Goal: Obtain resource: Obtain resource

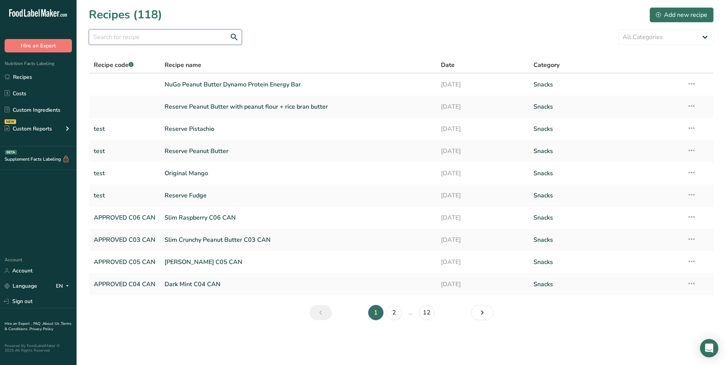
click at [142, 37] on input "text" at bounding box center [165, 36] width 153 height 15
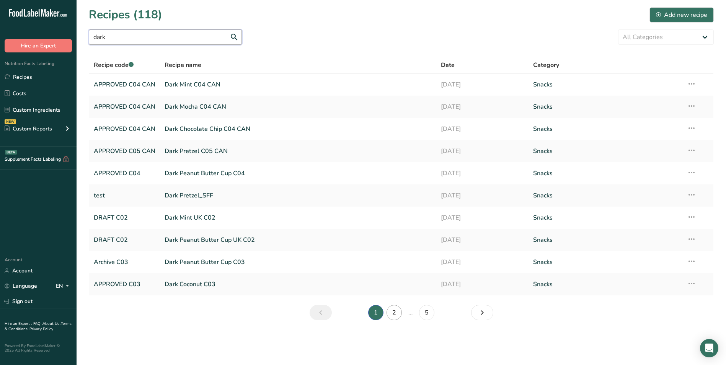
type input "dark"
click at [394, 313] on link "2" at bounding box center [394, 312] width 15 height 15
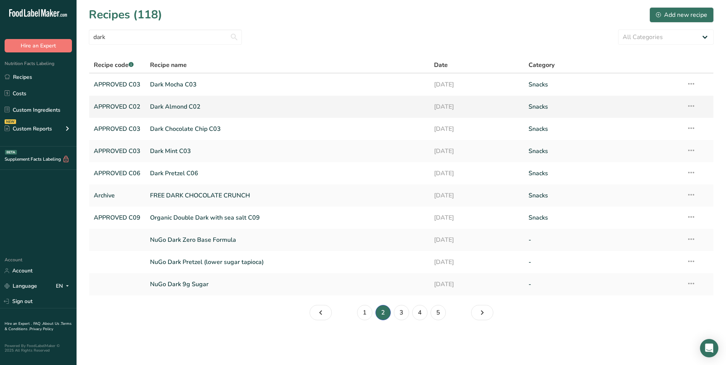
click at [174, 106] on link "Dark Almond C02" at bounding box center [287, 107] width 275 height 16
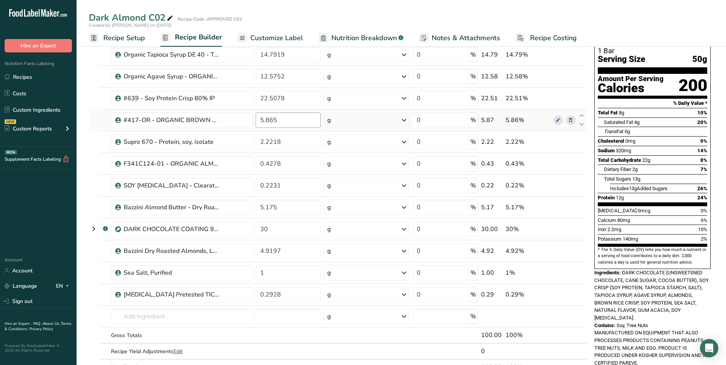
scroll to position [38, 0]
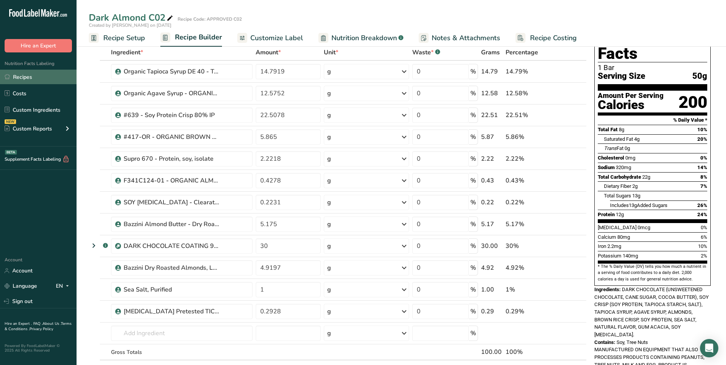
click at [28, 75] on link "Recipes" at bounding box center [38, 77] width 77 height 15
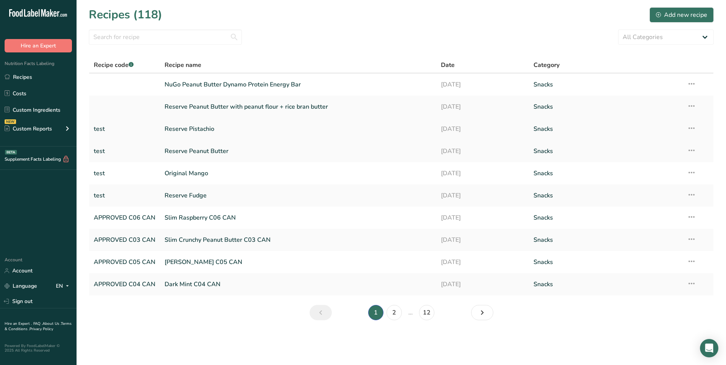
click at [188, 128] on link "Reserve Pistachio" at bounding box center [298, 129] width 267 height 16
